Goal: Check status: Check status

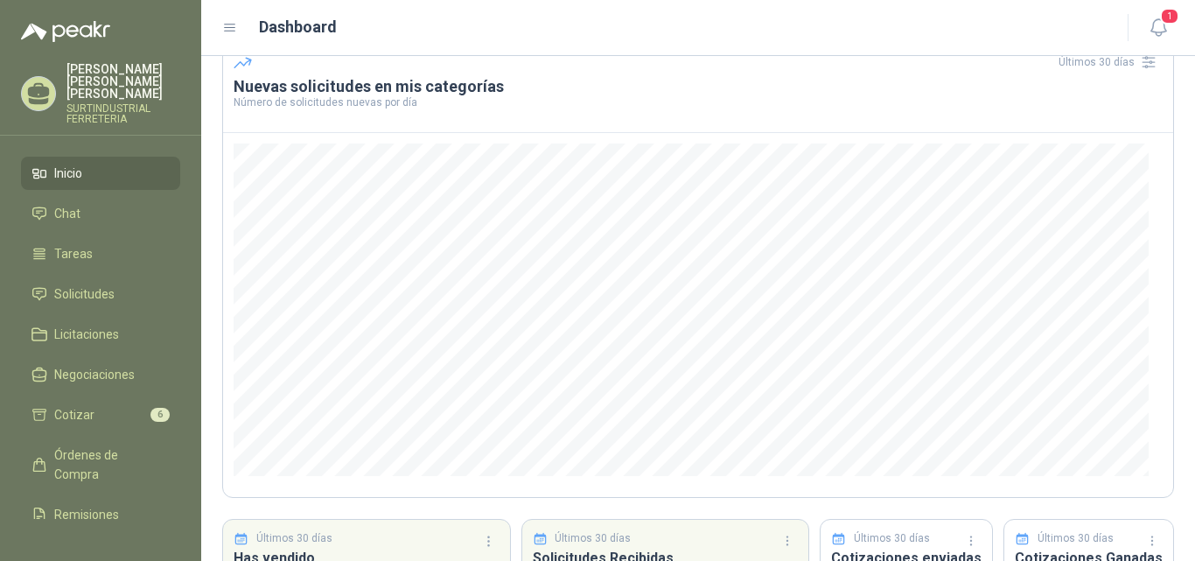
scroll to position [74, 0]
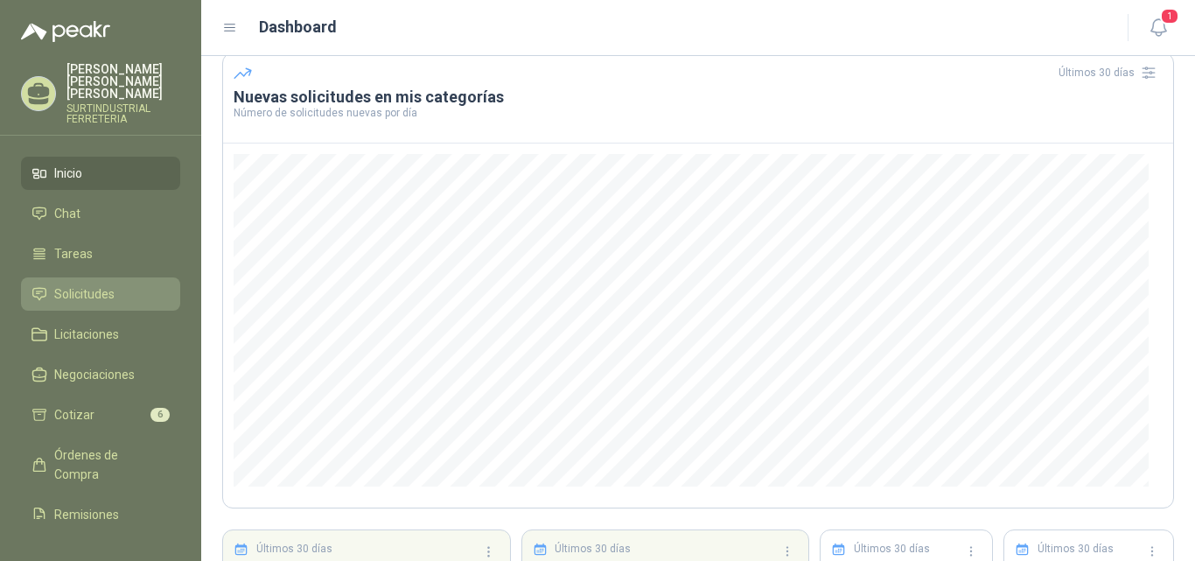
click at [95, 287] on span "Solicitudes" at bounding box center [84, 293] width 60 height 19
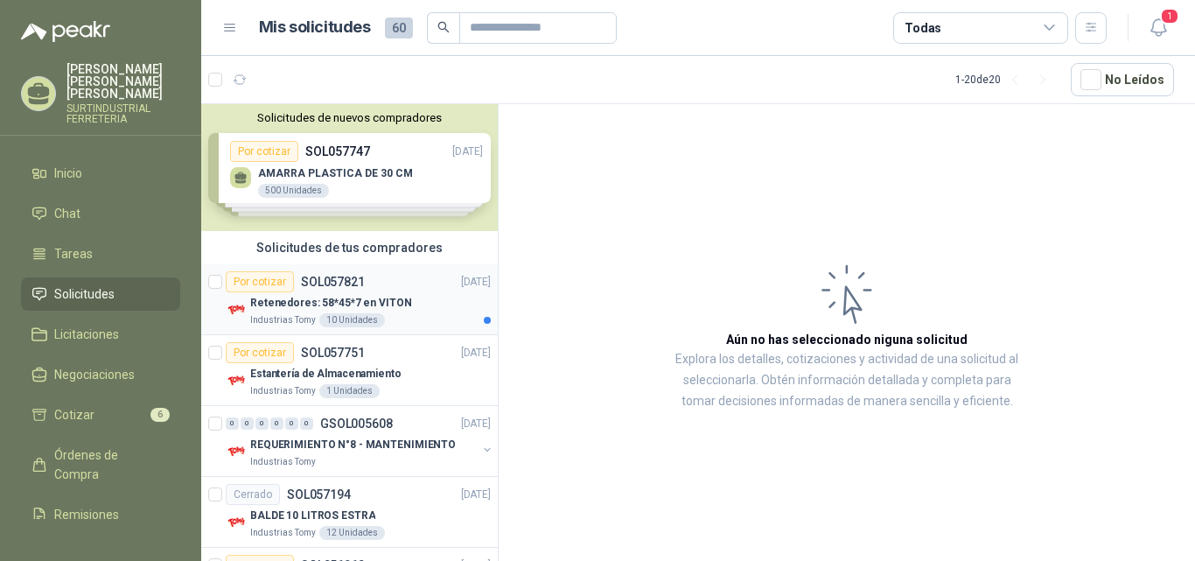
click at [418, 304] on div "Retenedores: 58*45*7 en VITON" at bounding box center [370, 302] width 241 height 21
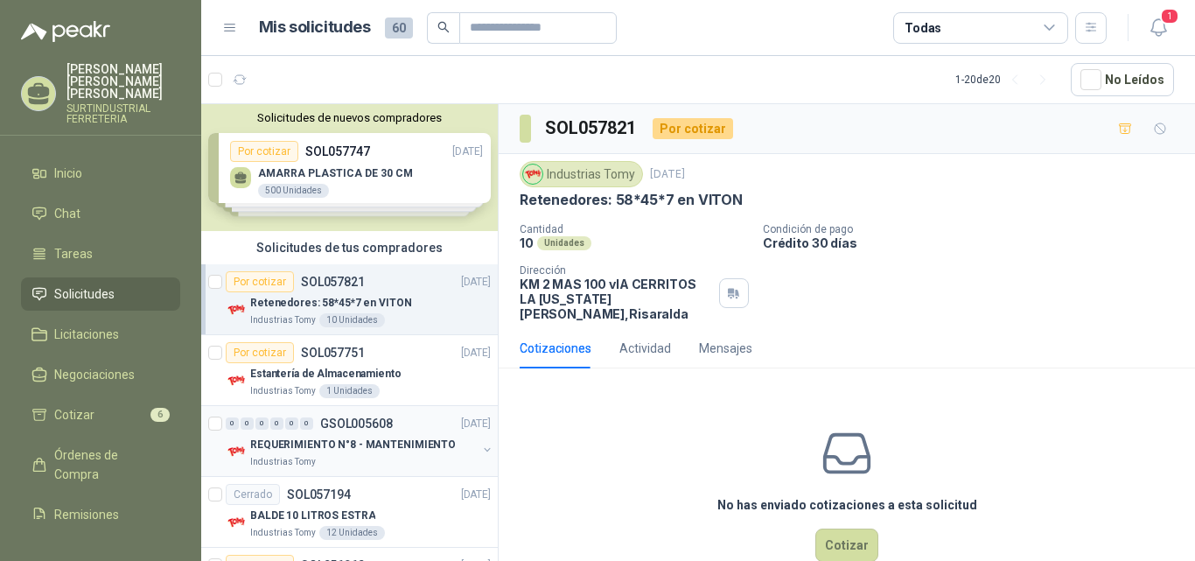
click at [419, 459] on div "Industrias Tomy" at bounding box center [363, 462] width 227 height 14
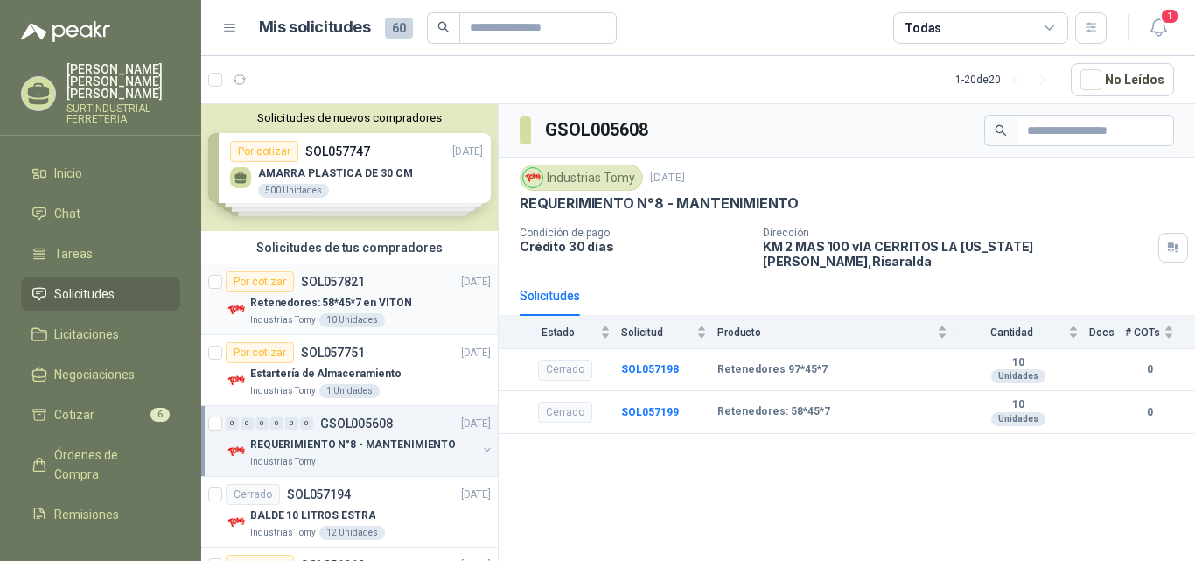
click at [422, 303] on div "Retenedores: 58*45*7 en VITON" at bounding box center [370, 302] width 241 height 21
